Goal: Information Seeking & Learning: Learn about a topic

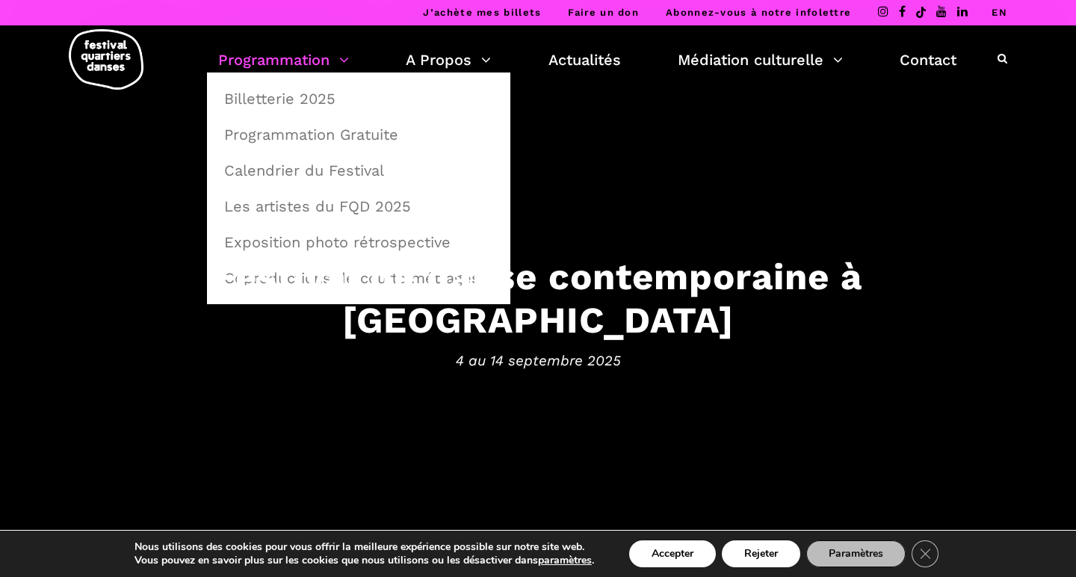
click at [323, 62] on link "Programmation" at bounding box center [283, 59] width 131 height 25
click at [367, 209] on link "Les artistes du FQD 2025" at bounding box center [358, 206] width 287 height 34
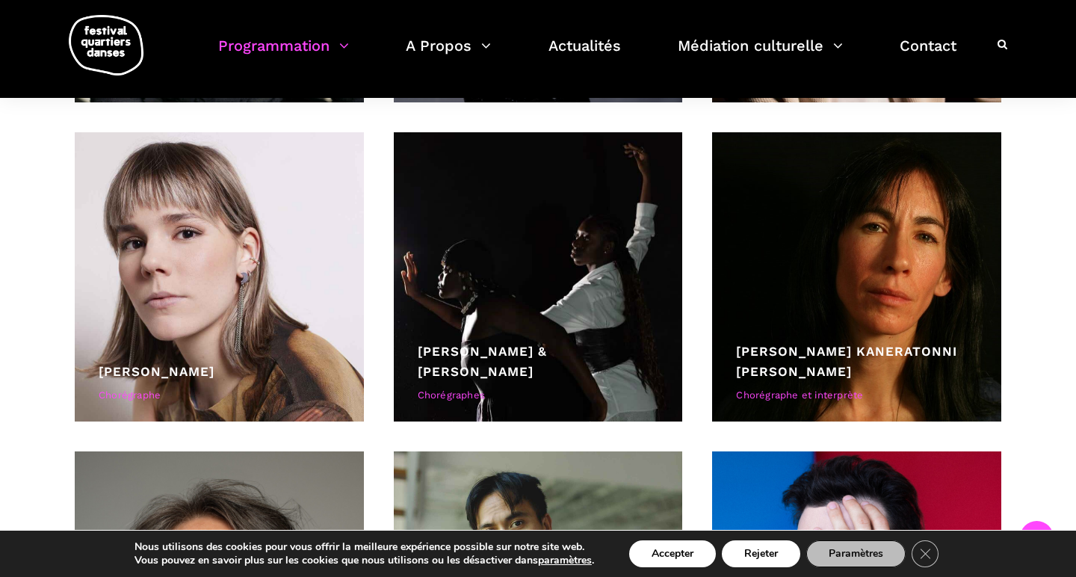
scroll to position [3945, 0]
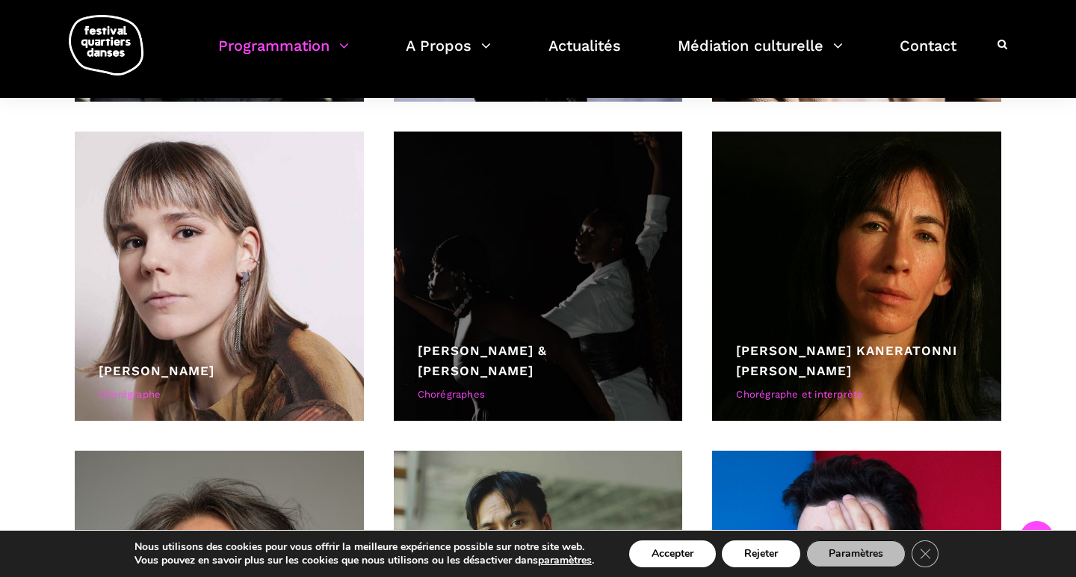
click at [583, 286] on div at bounding box center [538, 275] width 289 height 289
click at [577, 288] on div at bounding box center [538, 275] width 289 height 289
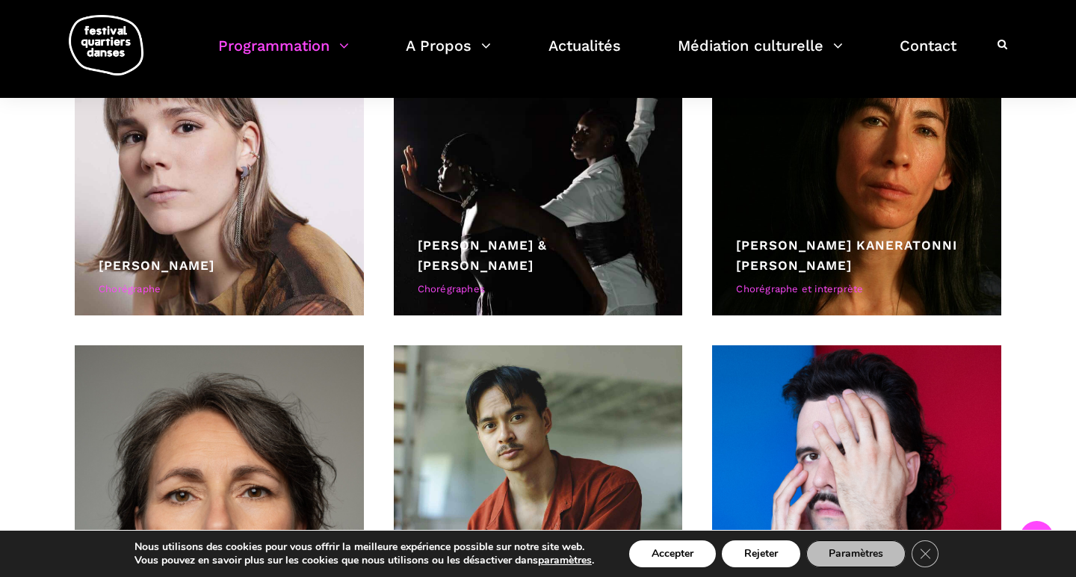
scroll to position [4069, 0]
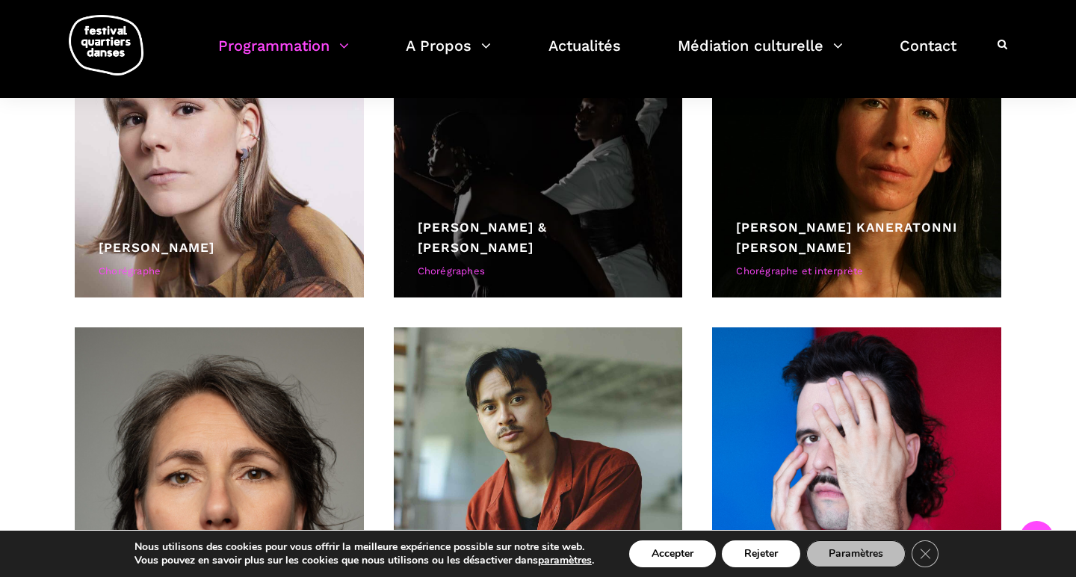
click at [563, 216] on div at bounding box center [538, 152] width 289 height 289
click at [525, 244] on div "Athena Lucie Assamba & Leah Danga" at bounding box center [538, 237] width 241 height 40
click at [535, 228] on link "Athena Lucie Assamba & Leah Danga" at bounding box center [482, 237] width 129 height 35
click at [471, 276] on div "Chorégraphes" at bounding box center [538, 272] width 241 height 16
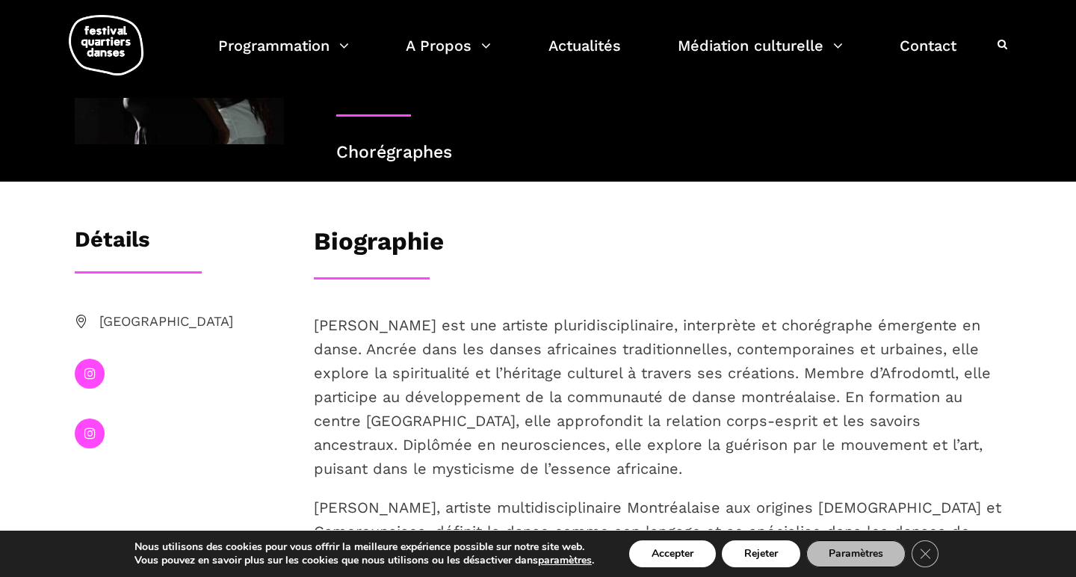
scroll to position [172, 0]
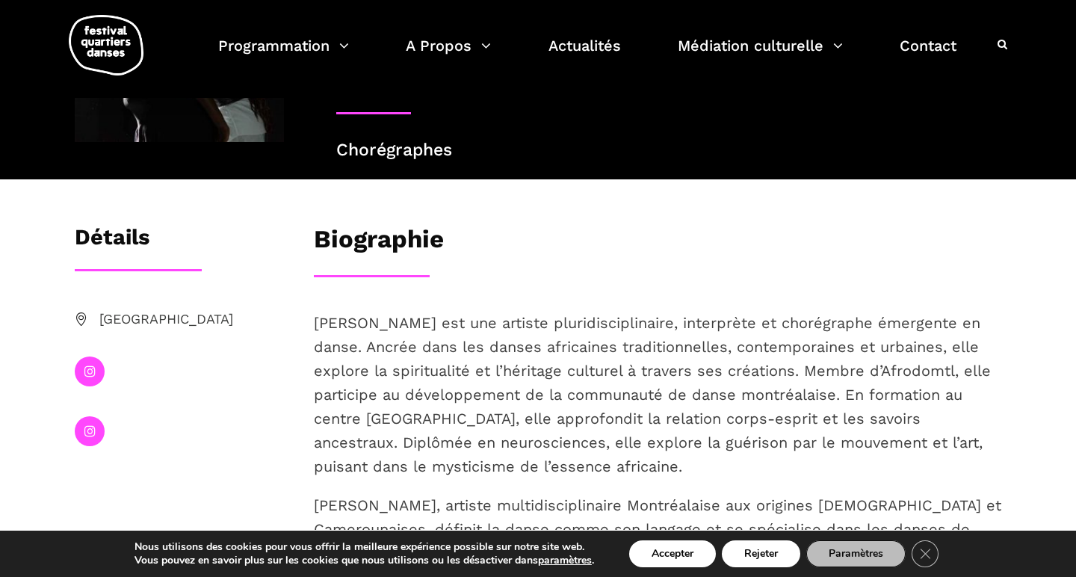
click at [91, 370] on icon at bounding box center [89, 371] width 11 height 13
click at [95, 429] on icon at bounding box center [89, 430] width 11 height 13
